Goal: Task Accomplishment & Management: Use online tool/utility

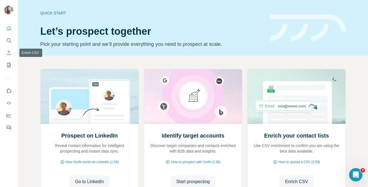
click at [9, 53] on icon "Enrich CSV" at bounding box center [9, 53] width 4 height 4
click at [8, 116] on icon "Dashboard" at bounding box center [9, 115] width 6 height 6
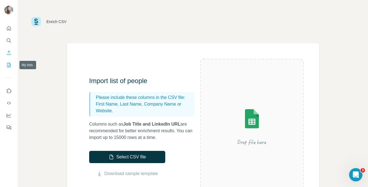
click at [10, 67] on icon "My lists" at bounding box center [9, 65] width 4 height 4
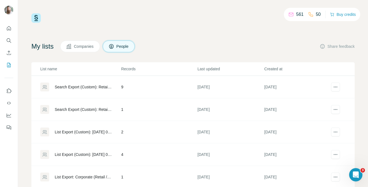
click at [114, 46] on icon at bounding box center [111, 46] width 4 height 4
click at [118, 51] on button "People" at bounding box center [119, 47] width 32 height 12
click at [84, 51] on button "Companies" at bounding box center [80, 47] width 40 height 12
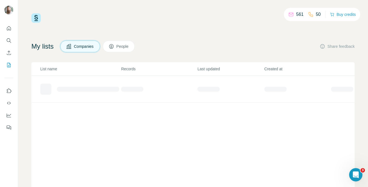
click at [95, 49] on button "Companies" at bounding box center [80, 47] width 40 height 12
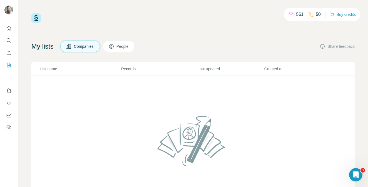
click at [127, 49] on span "People" at bounding box center [122, 47] width 13 height 6
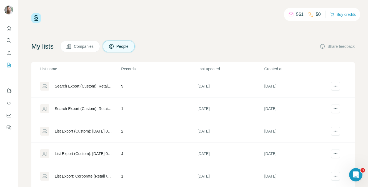
scroll to position [1, 0]
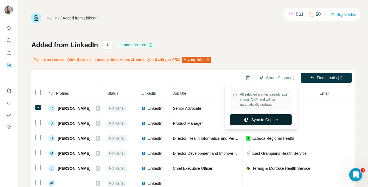
click at [271, 121] on button "Sync to Copper" at bounding box center [261, 119] width 62 height 11
drag, startPoint x: 266, startPoint y: 77, endPoint x: 123, endPoint y: 77, distance: 143.2
click at [123, 77] on div "Sync to Copper (1) Find emails (1)" at bounding box center [192, 78] width 323 height 16
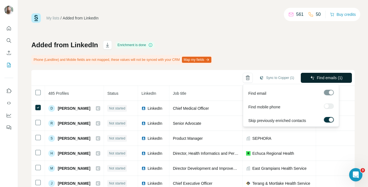
scroll to position [1, 0]
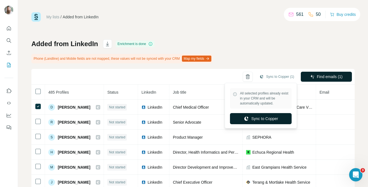
click at [271, 115] on button "Sync to Copper" at bounding box center [261, 118] width 62 height 11
click at [265, 79] on button "Sync to Copper (1)" at bounding box center [276, 76] width 42 height 8
click at [258, 119] on button "Sync to Copper" at bounding box center [261, 118] width 62 height 11
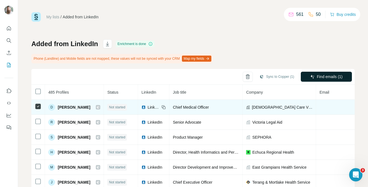
click at [208, 107] on span "Chief Medical Officer" at bounding box center [191, 107] width 36 height 4
drag, startPoint x: 214, startPoint y: 107, endPoint x: 179, endPoint y: 107, distance: 34.7
click at [179, 107] on div "Chief Medical Officer" at bounding box center [206, 107] width 66 height 6
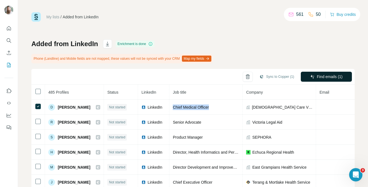
copy span "Chief Medical Officer"
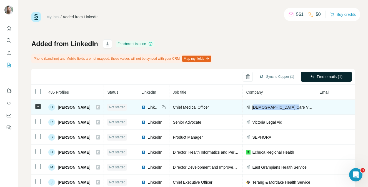
drag, startPoint x: 304, startPoint y: 106, endPoint x: 259, endPoint y: 106, distance: 44.4
click at [259, 106] on div "[DEMOGRAPHIC_DATA] Care Victoria" at bounding box center [279, 107] width 66 height 6
click at [259, 107] on span "[DEMOGRAPHIC_DATA] Care Victoria" at bounding box center [282, 107] width 61 height 6
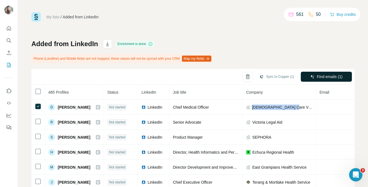
copy span "[DEMOGRAPHIC_DATA] Care Victoria"
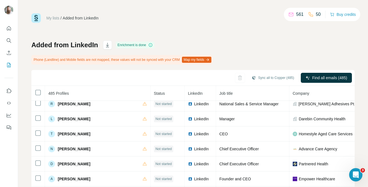
scroll to position [200, 0]
click at [112, 79] on div "Sync all to Copper (485) Find all emails (485)" at bounding box center [192, 78] width 323 height 16
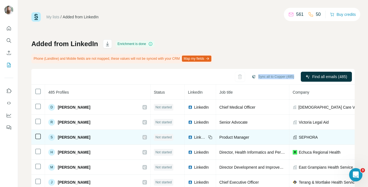
scroll to position [0, 0]
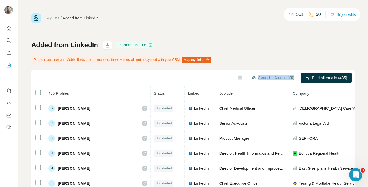
click at [52, 19] on link "My lists" at bounding box center [52, 18] width 13 height 4
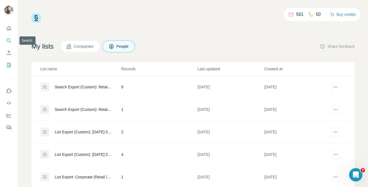
click at [7, 38] on icon "Search" at bounding box center [9, 41] width 6 height 6
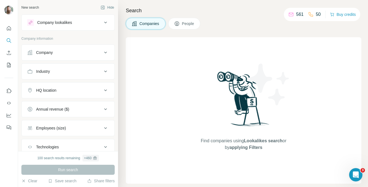
click at [101, 56] on button "Company" at bounding box center [68, 52] width 93 height 13
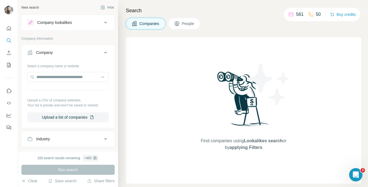
click at [101, 56] on button "Company" at bounding box center [68, 54] width 93 height 16
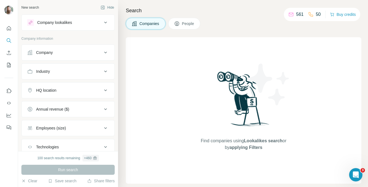
scroll to position [38, 0]
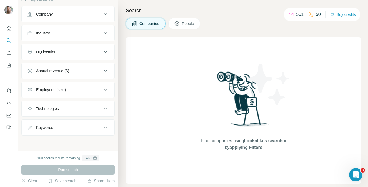
click at [79, 130] on div "Keywords" at bounding box center [64, 128] width 75 height 6
click at [69, 141] on input "text" at bounding box center [62, 141] width 71 height 10
paste input "**********"
type input "**********"
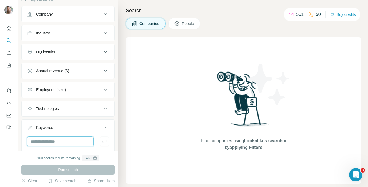
click at [58, 139] on input "text" at bounding box center [60, 141] width 66 height 10
paste input "**********"
type input "**********"
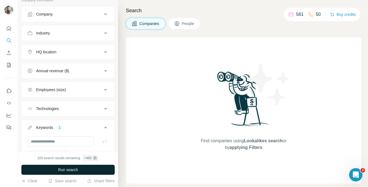
click at [72, 168] on span "Run search" at bounding box center [68, 170] width 20 height 6
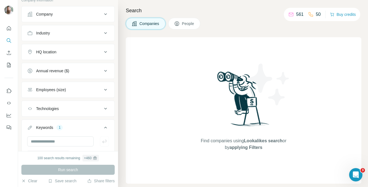
click at [182, 25] on button "People" at bounding box center [184, 24] width 32 height 12
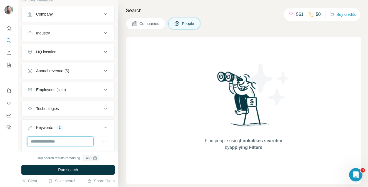
click at [77, 136] on input "text" at bounding box center [60, 141] width 66 height 10
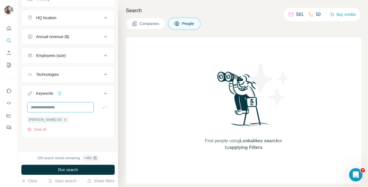
scroll to position [161, 0]
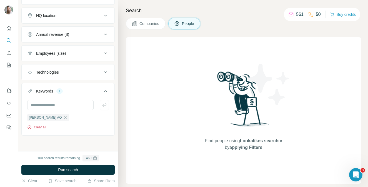
click at [45, 127] on button "Clear all" at bounding box center [36, 127] width 19 height 5
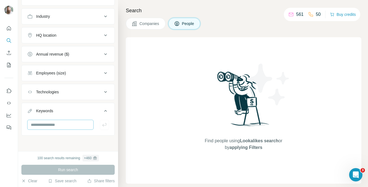
scroll to position [142, 0]
click at [47, 125] on input "text" at bounding box center [60, 125] width 66 height 10
type input "****"
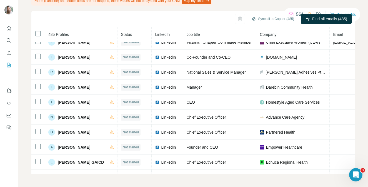
scroll to position [172, 0]
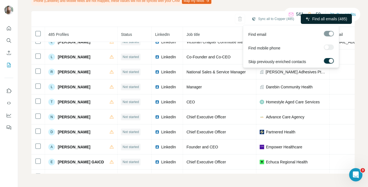
click at [318, 17] on span "Find all emails (485)" at bounding box center [329, 19] width 35 height 6
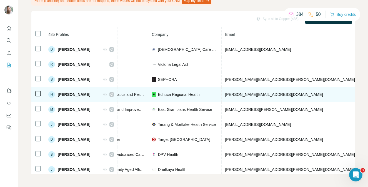
scroll to position [0, 0]
